Goal: Task Accomplishment & Management: Use online tool/utility

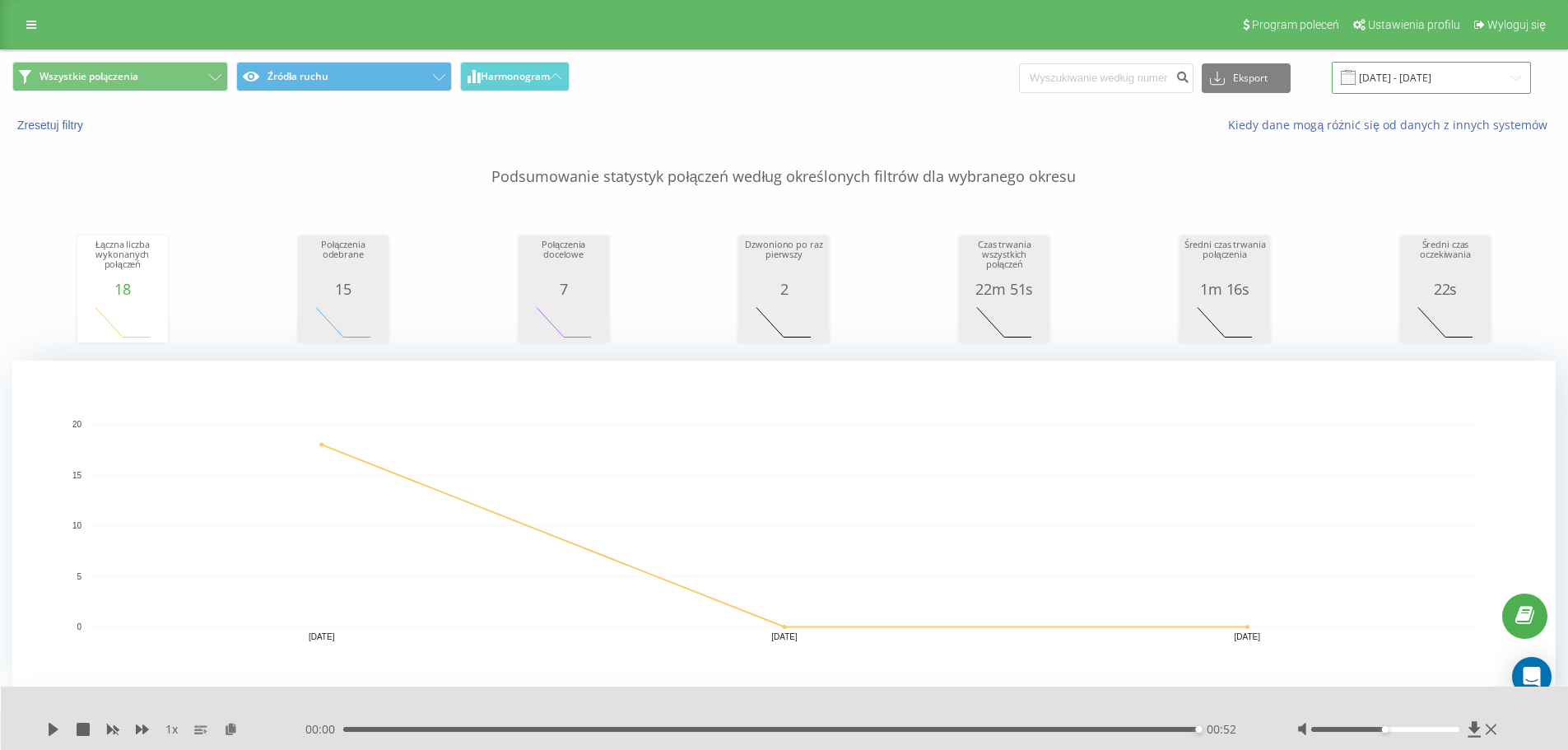
click at [1398, 84] on input "[DATE] - [DATE]" at bounding box center [1431, 77] width 199 height 32
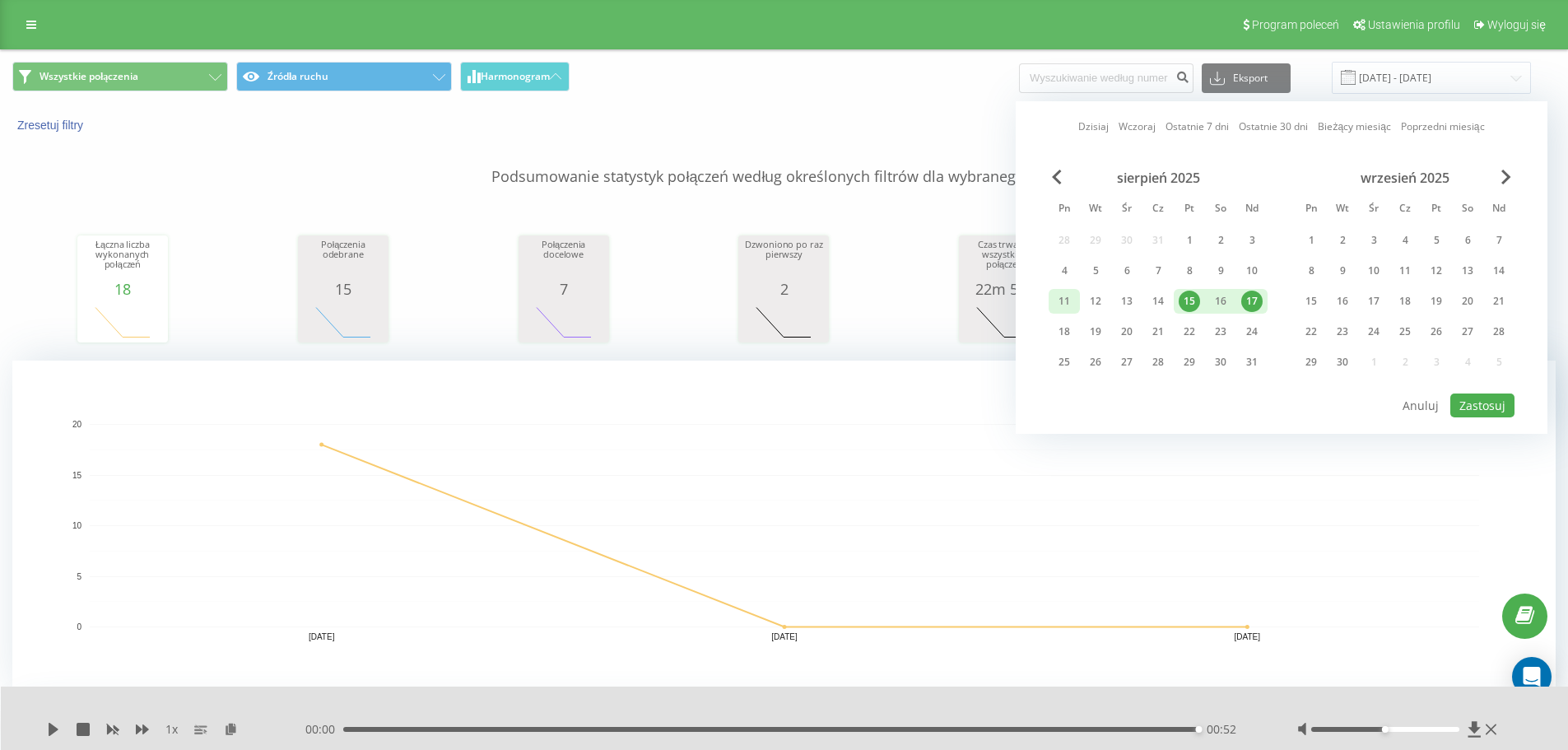
click at [1054, 304] on div "11" at bounding box center [1064, 302] width 22 height 22
click at [1153, 301] on div "14" at bounding box center [1158, 302] width 22 height 22
click at [1482, 410] on button "Zastosuj" at bounding box center [1483, 405] width 65 height 24
type input "[DATE] - [DATE]"
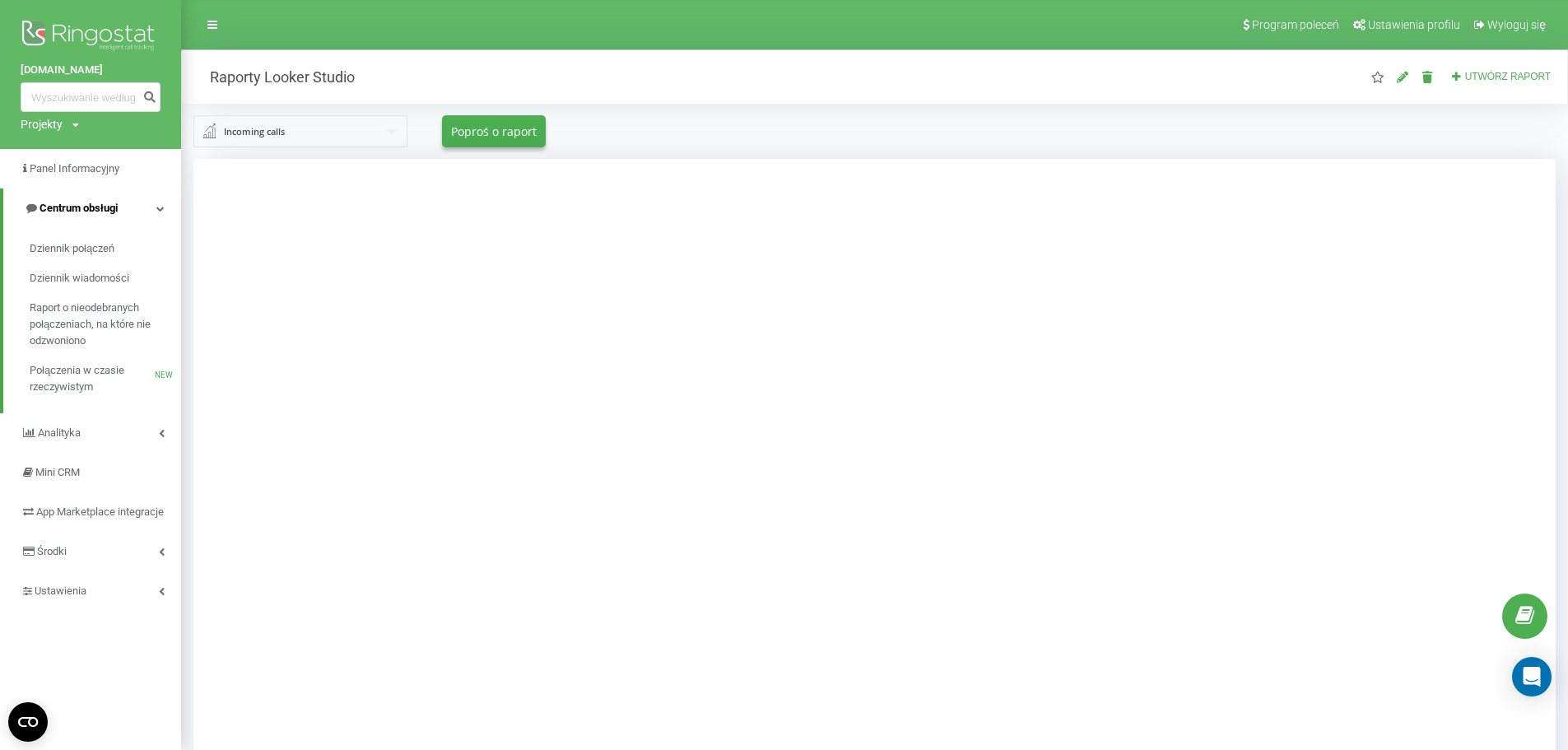
click at [144, 211] on link "Centrum obsługi" at bounding box center [93, 207] width 178 height 39
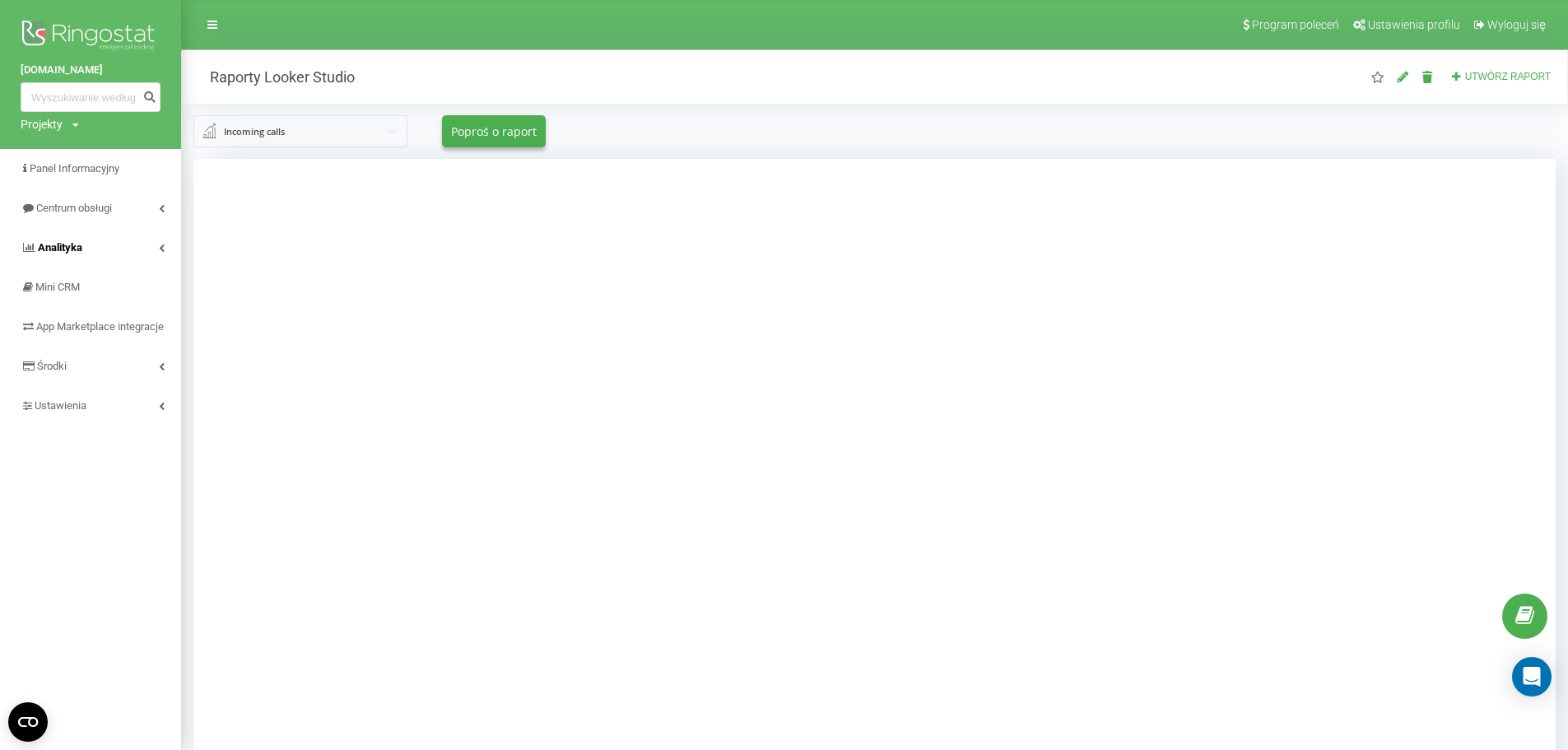
click at [146, 241] on link "Analityka" at bounding box center [90, 247] width 181 height 39
